Goal: Task Accomplishment & Management: Manage account settings

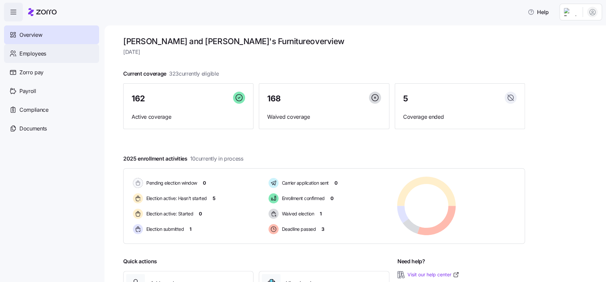
click at [29, 53] on span "Employees" at bounding box center [32, 54] width 27 height 8
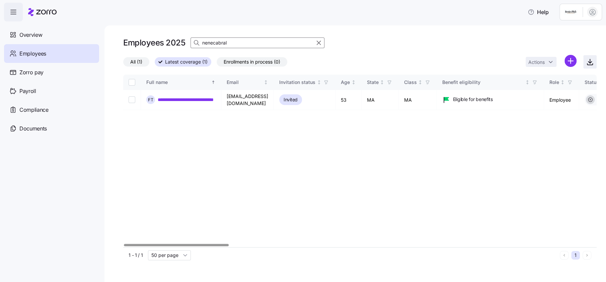
click at [589, 64] on icon "button" at bounding box center [590, 62] width 8 height 8
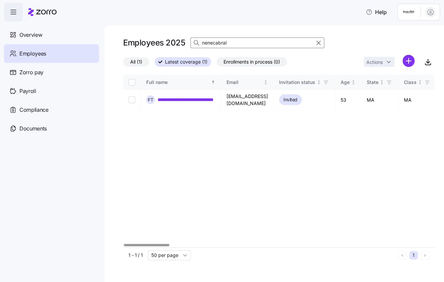
drag, startPoint x: 318, startPoint y: 39, endPoint x: 433, endPoint y: 49, distance: 115.5
click at [318, 39] on icon "button" at bounding box center [318, 43] width 7 height 8
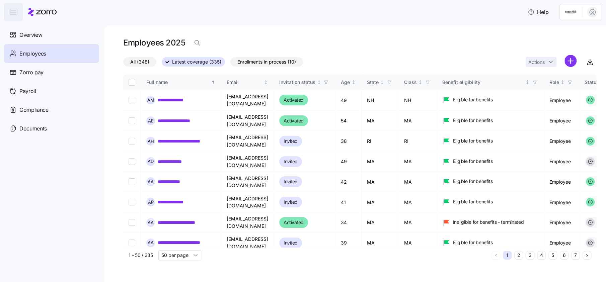
drag, startPoint x: 150, startPoint y: 62, endPoint x: 264, endPoint y: 63, distance: 114.1
click at [150, 62] on label "All (348)" at bounding box center [139, 61] width 33 height 9
click at [123, 64] on input "All (348)" at bounding box center [123, 64] width 0 height 0
click at [588, 64] on icon "button" at bounding box center [590, 62] width 8 height 8
click at [584, 16] on html "**********" at bounding box center [303, 139] width 606 height 278
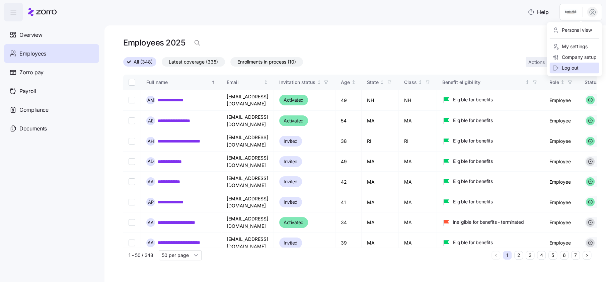
click at [578, 70] on div "Log out" at bounding box center [565, 67] width 26 height 7
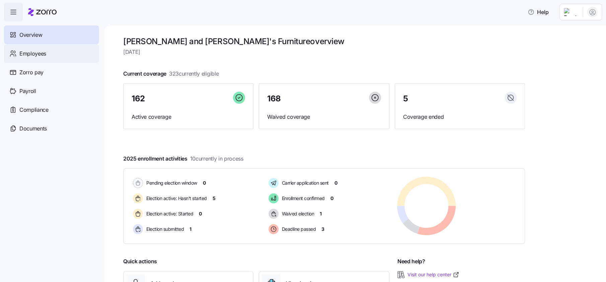
click at [31, 55] on span "Employees" at bounding box center [32, 54] width 27 height 8
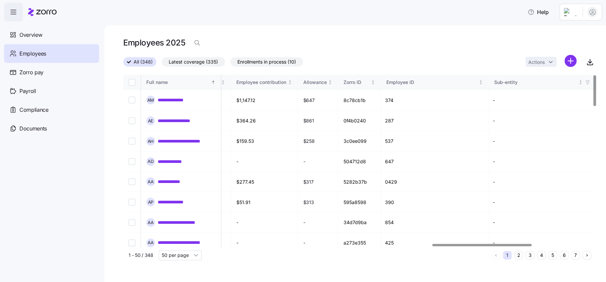
scroll to position [0, 1719]
click at [573, 244] on div at bounding box center [534, 245] width 99 height 2
click at [576, 7] on html "**********" at bounding box center [303, 139] width 606 height 278
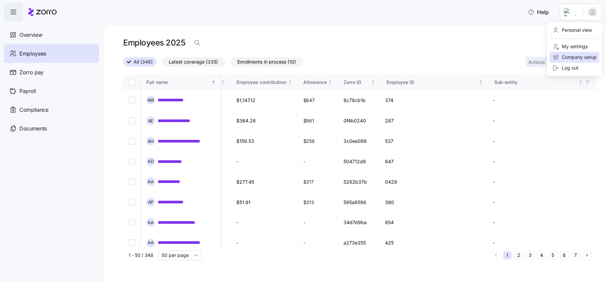
click at [570, 64] on div "Log out" at bounding box center [574, 68] width 50 height 11
